Goal: Transaction & Acquisition: Book appointment/travel/reservation

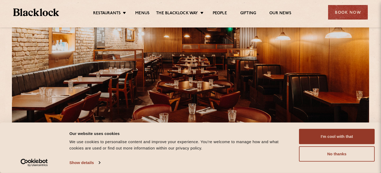
scroll to position [58, 0]
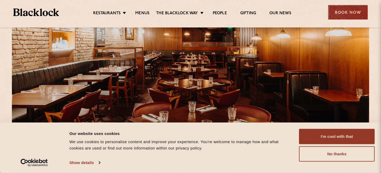
click at [348, 13] on div "Book Now" at bounding box center [348, 12] width 40 height 15
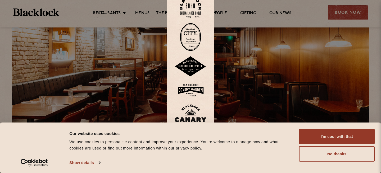
scroll to position [46, 0]
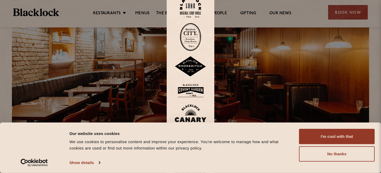
click at [188, 92] on img at bounding box center [191, 90] width 32 height 17
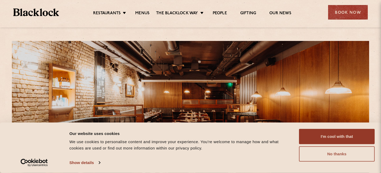
click at [329, 154] on button "No thanks" at bounding box center [337, 154] width 76 height 15
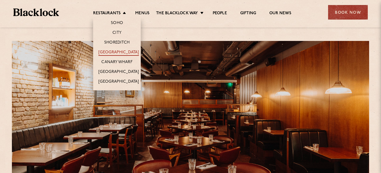
click at [120, 54] on link "[GEOGRAPHIC_DATA]" at bounding box center [119, 53] width 41 height 6
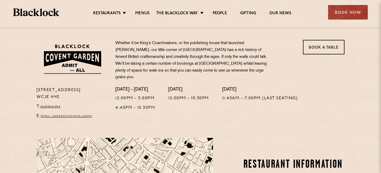
scroll to position [168, 0]
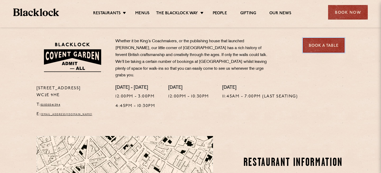
click at [320, 44] on link "Book a Table" at bounding box center [324, 45] width 42 height 15
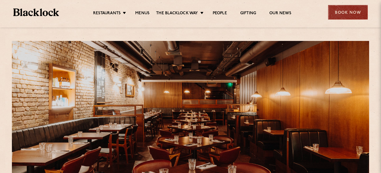
click at [342, 11] on div "Book Now" at bounding box center [348, 12] width 40 height 15
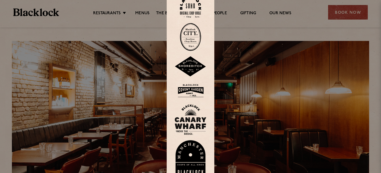
click at [185, 8] on img at bounding box center [190, 6] width 21 height 21
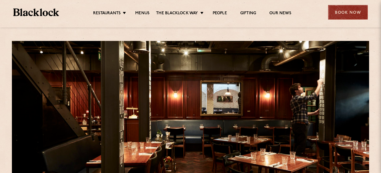
click at [348, 16] on div "Book Now" at bounding box center [348, 12] width 40 height 15
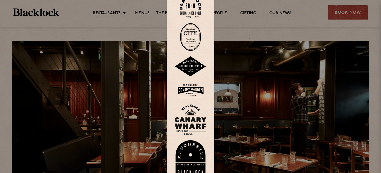
click at [191, 14] on img at bounding box center [190, 6] width 21 height 21
